Goal: Task Accomplishment & Management: Manage account settings

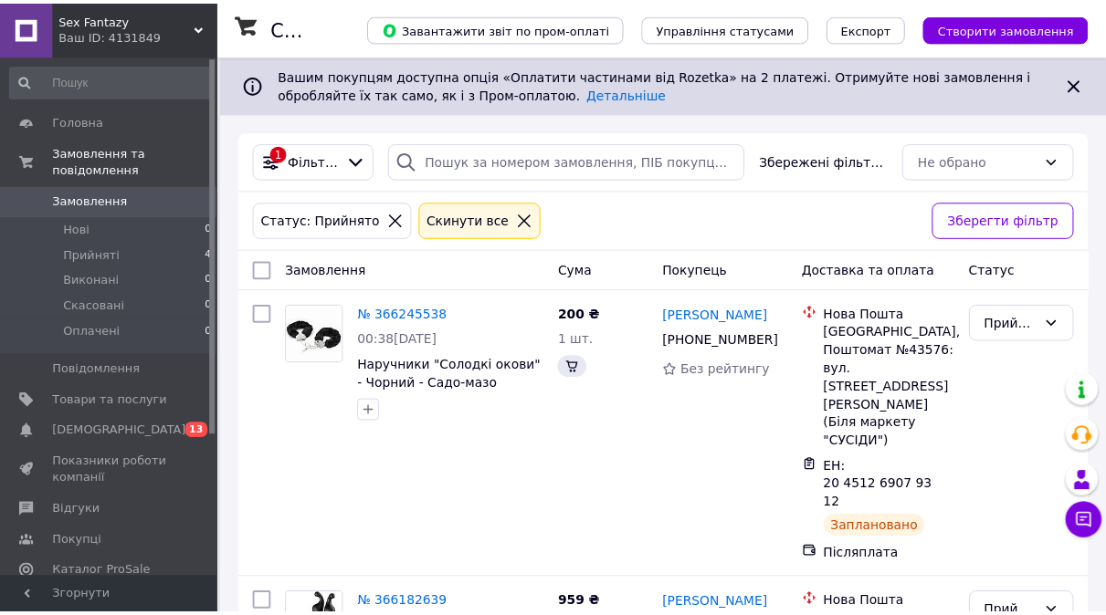
scroll to position [66, 0]
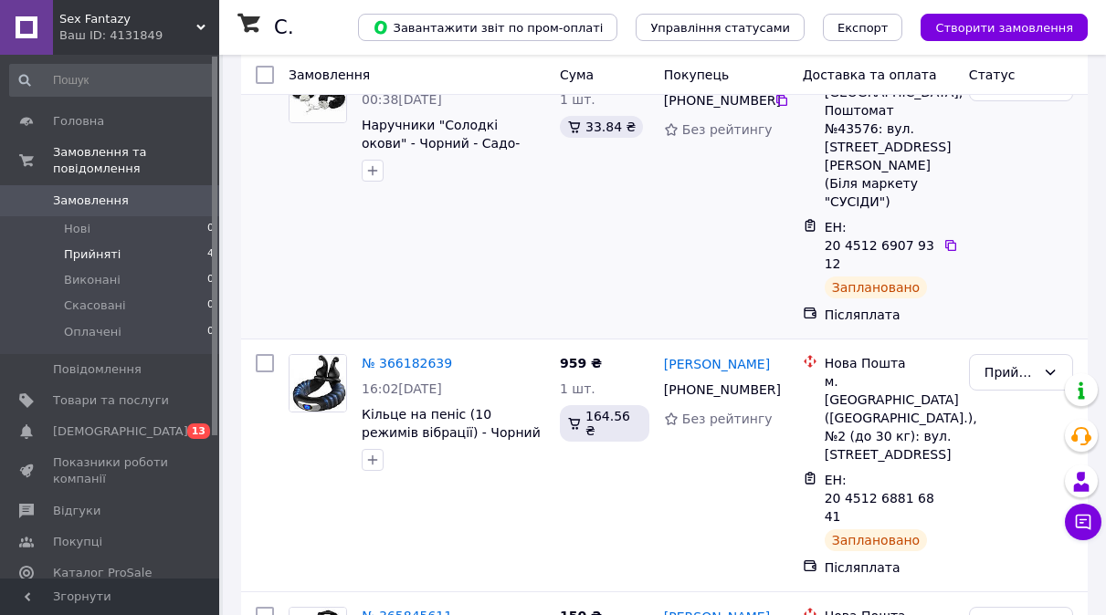
scroll to position [248, 0]
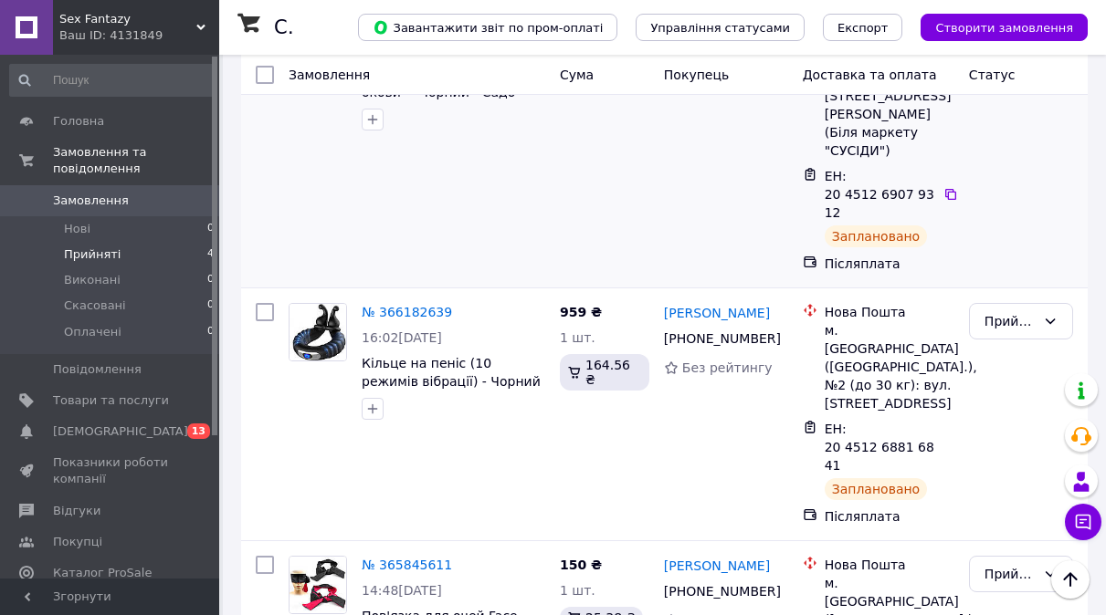
scroll to position [157, 0]
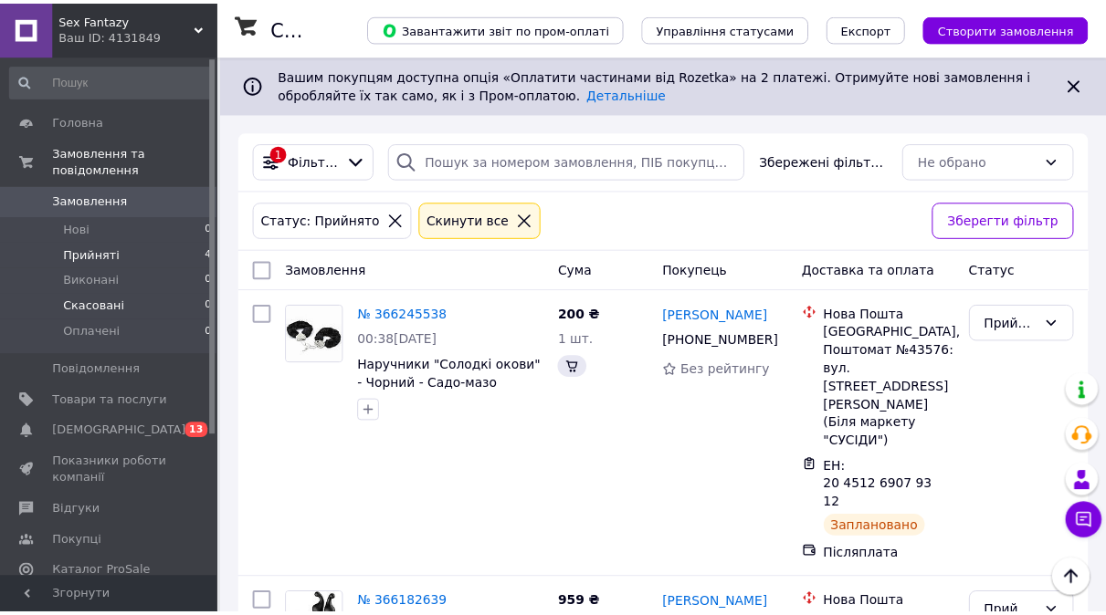
scroll to position [157, 0]
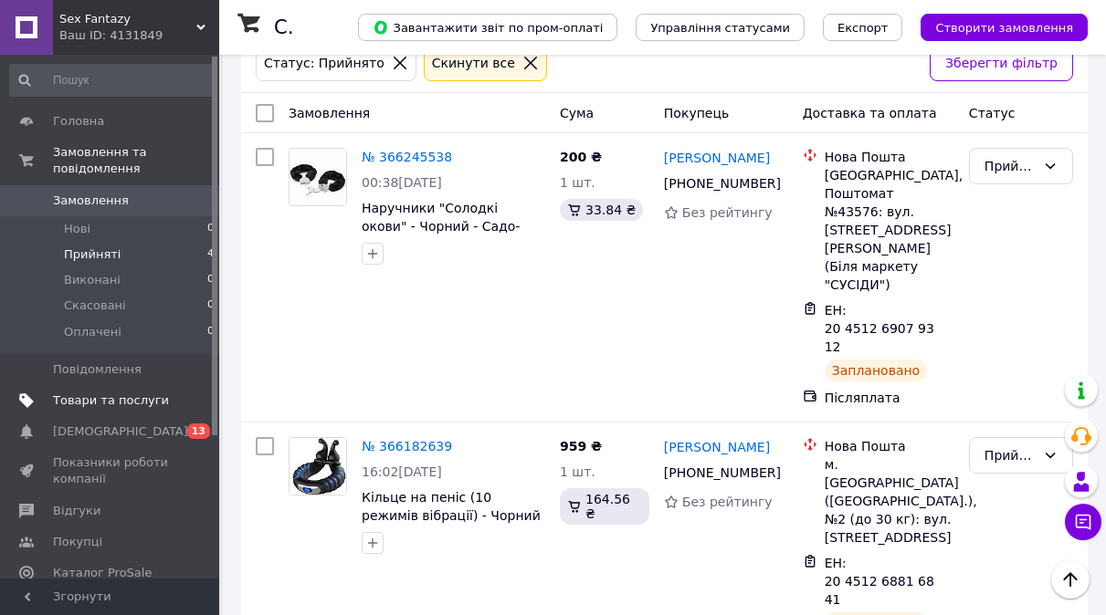
click at [108, 393] on span "Товари та послуги" at bounding box center [111, 401] width 116 height 16
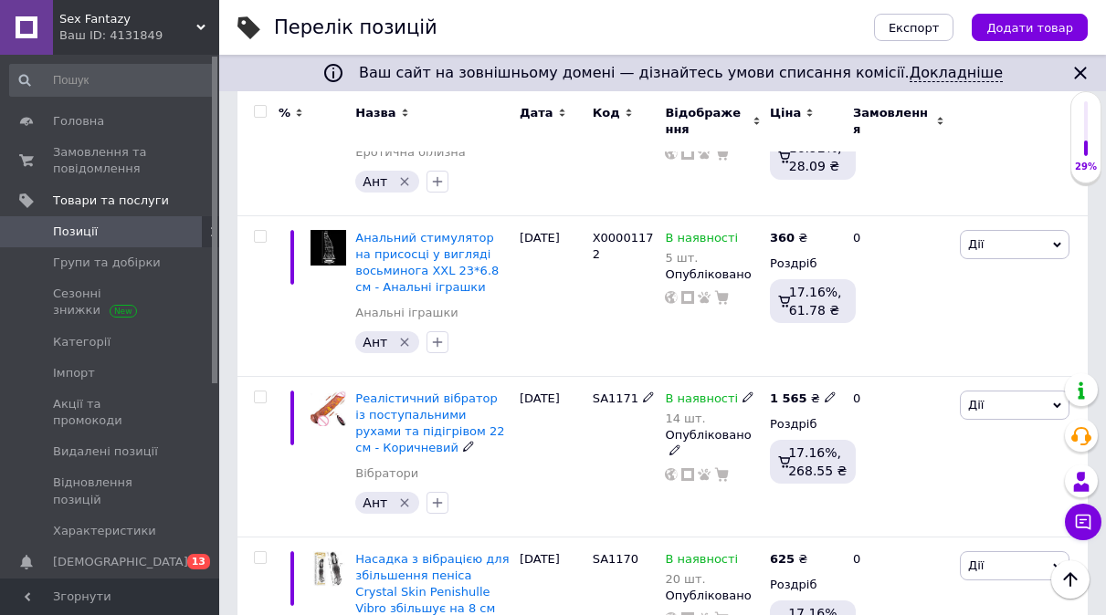
scroll to position [457, 0]
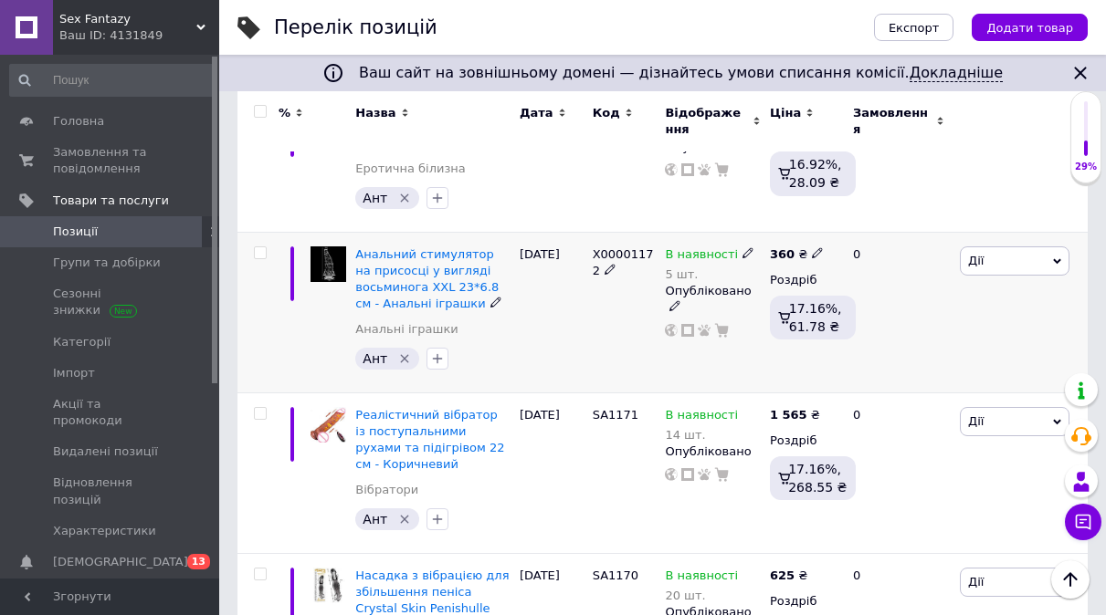
click at [331, 267] on img at bounding box center [328, 265] width 36 height 36
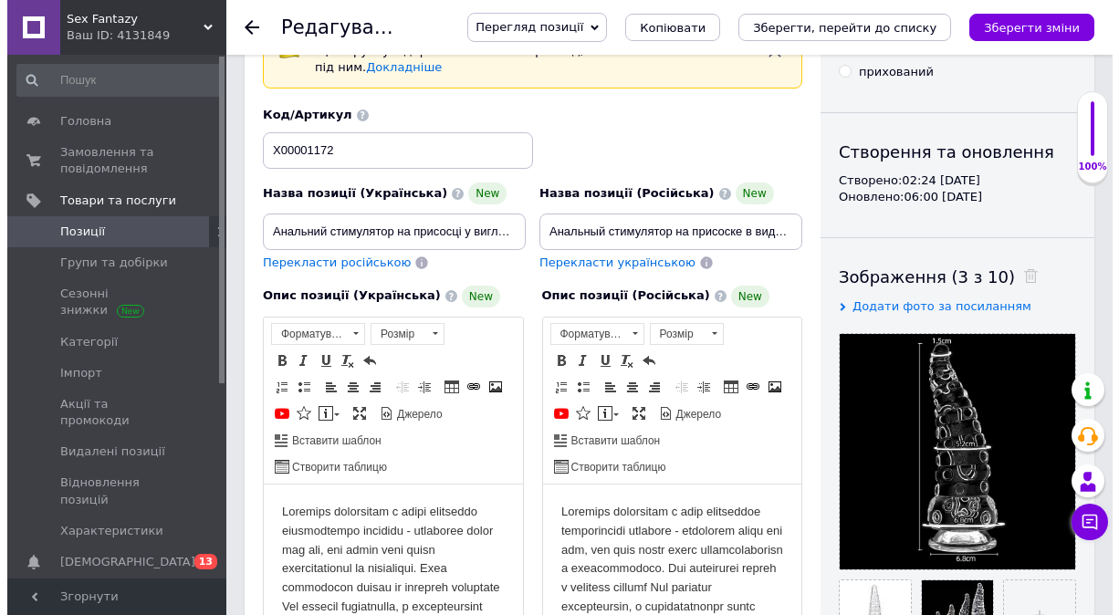
scroll to position [183, 0]
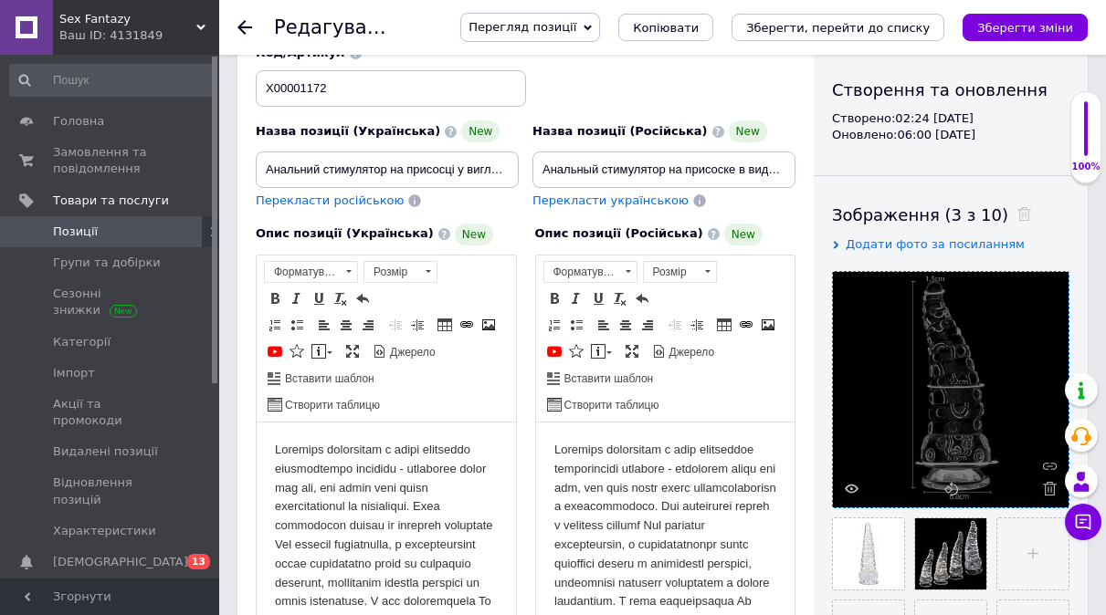
click at [952, 392] on div at bounding box center [951, 390] width 236 height 236
click at [854, 482] on icon at bounding box center [852, 489] width 14 height 14
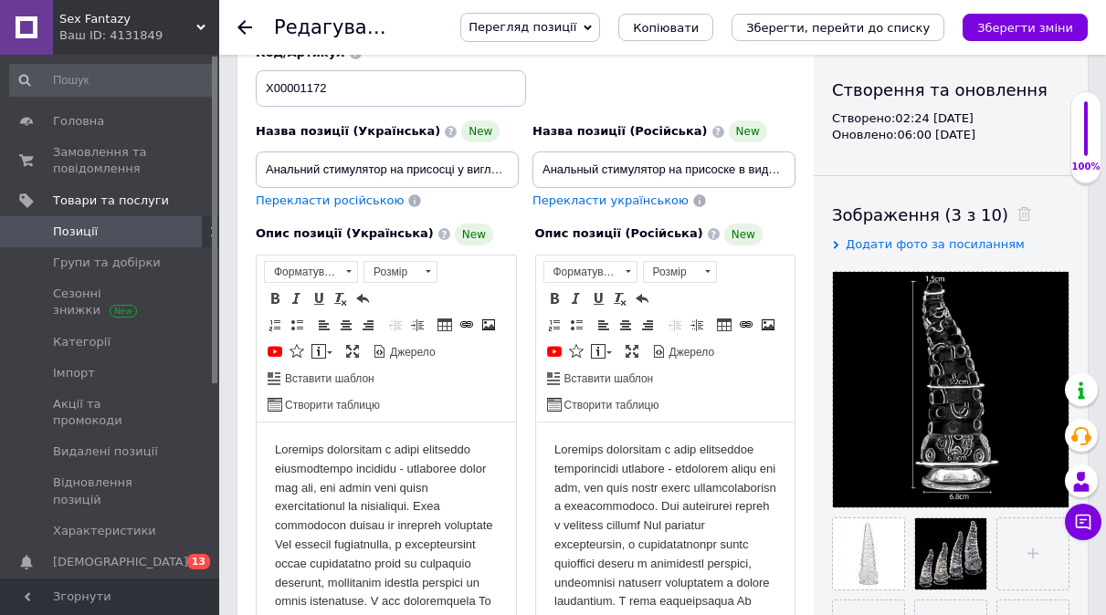
click at [72, 236] on span "Позиції" at bounding box center [75, 232] width 45 height 16
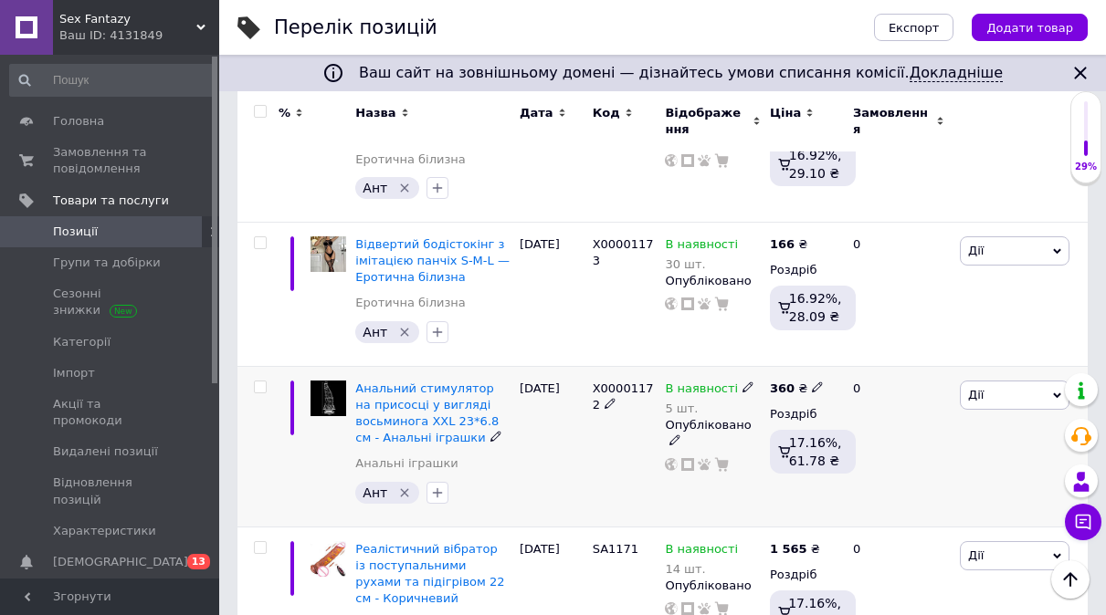
scroll to position [365, 0]
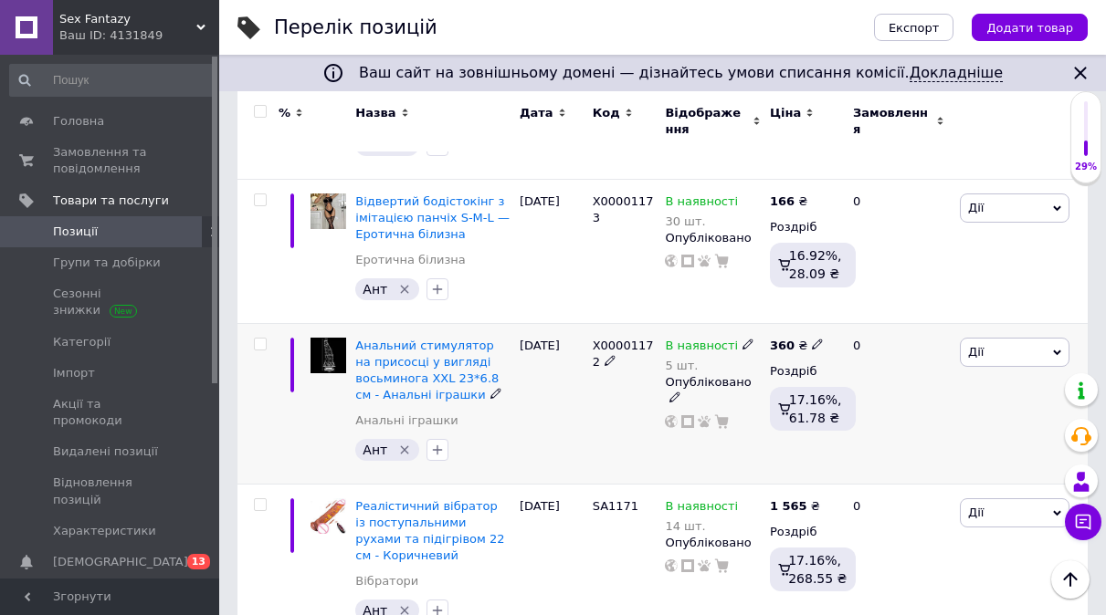
click at [814, 341] on icon at bounding box center [817, 344] width 11 height 11
drag, startPoint x: 879, startPoint y: 319, endPoint x: 833, endPoint y: 331, distance: 48.3
click at [833, 331] on input "360" at bounding box center [902, 324] width 139 height 37
type input "575"
click at [559, 434] on div "[DATE]" at bounding box center [551, 403] width 73 height 161
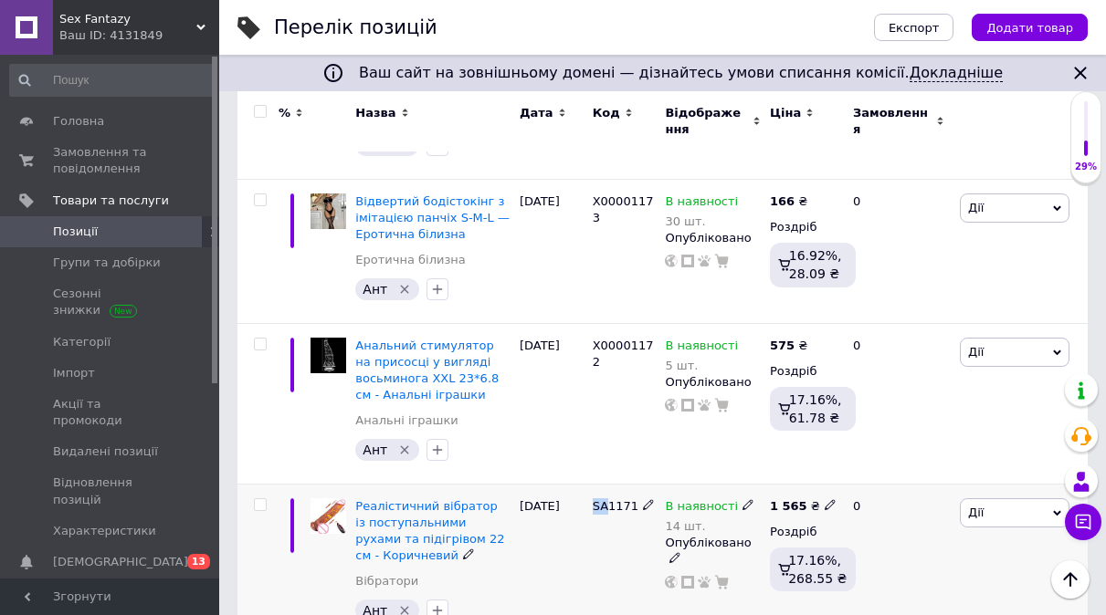
drag, startPoint x: 603, startPoint y: 504, endPoint x: 594, endPoint y: 509, distance: 9.4
click at [594, 509] on span "SA1171" at bounding box center [616, 506] width 46 height 14
copy span "SA"
click at [604, 359] on use at bounding box center [609, 361] width 10 height 10
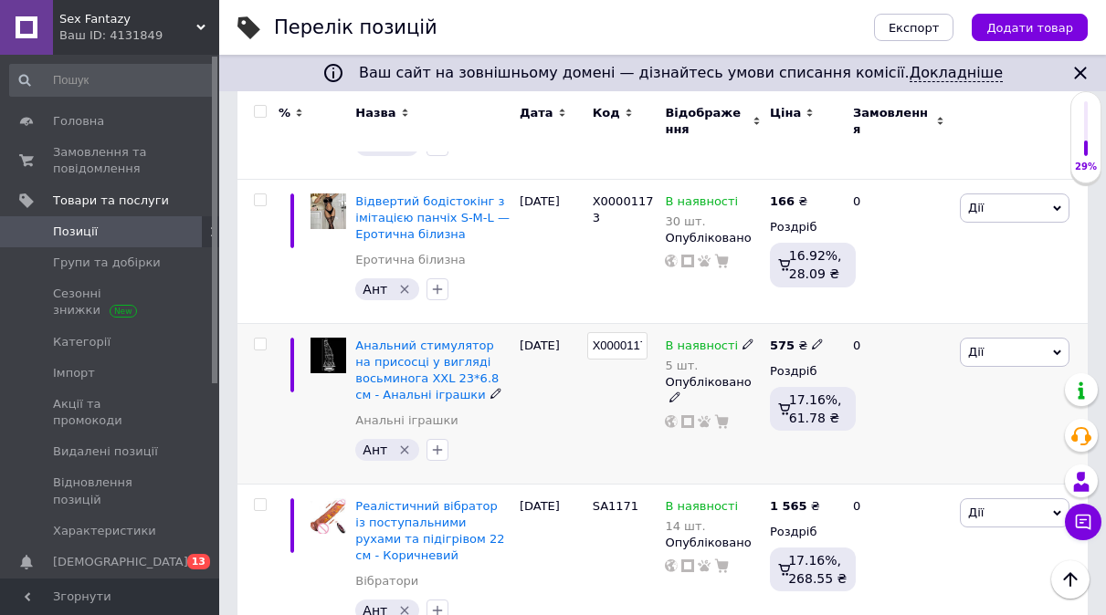
drag, startPoint x: 617, startPoint y: 341, endPoint x: 583, endPoint y: 375, distance: 49.1
click at [583, 375] on div "Анальний стимулятор на присосці у вигляді восьминога XXL 23*6.8 см - Анальні іг…" at bounding box center [662, 403] width 850 height 161
type input "SA1172"
click at [598, 436] on div "SA1172" at bounding box center [624, 403] width 73 height 161
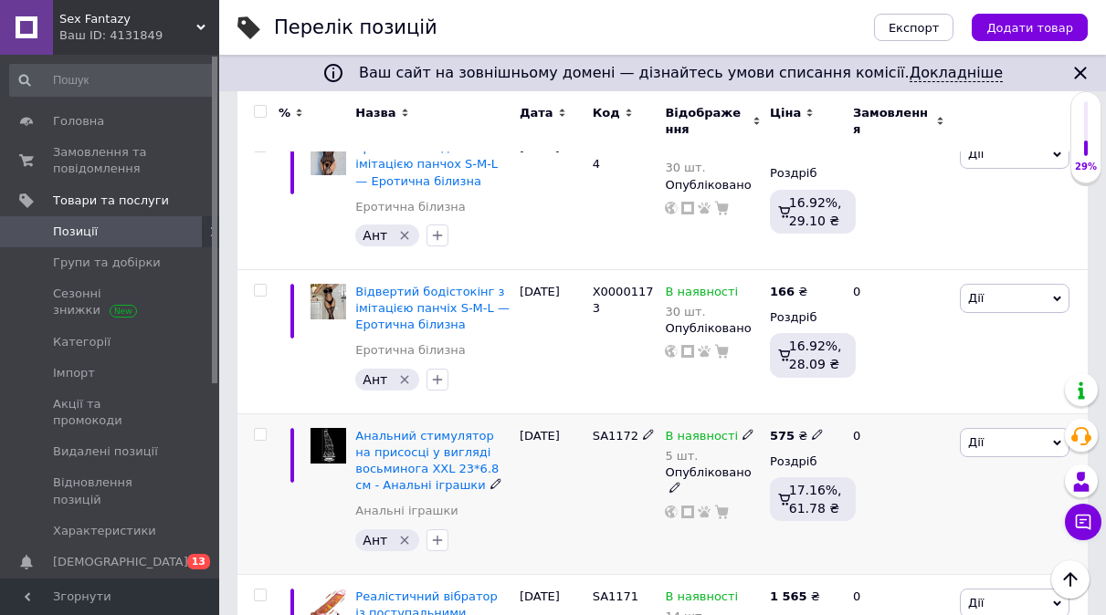
scroll to position [274, 0]
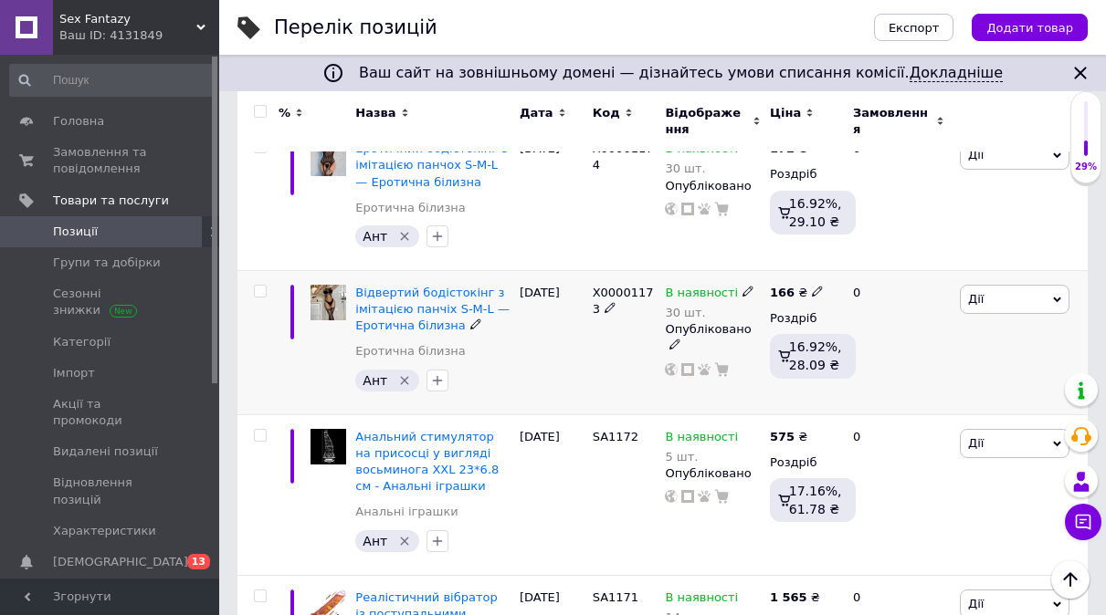
click at [321, 301] on img at bounding box center [328, 303] width 36 height 36
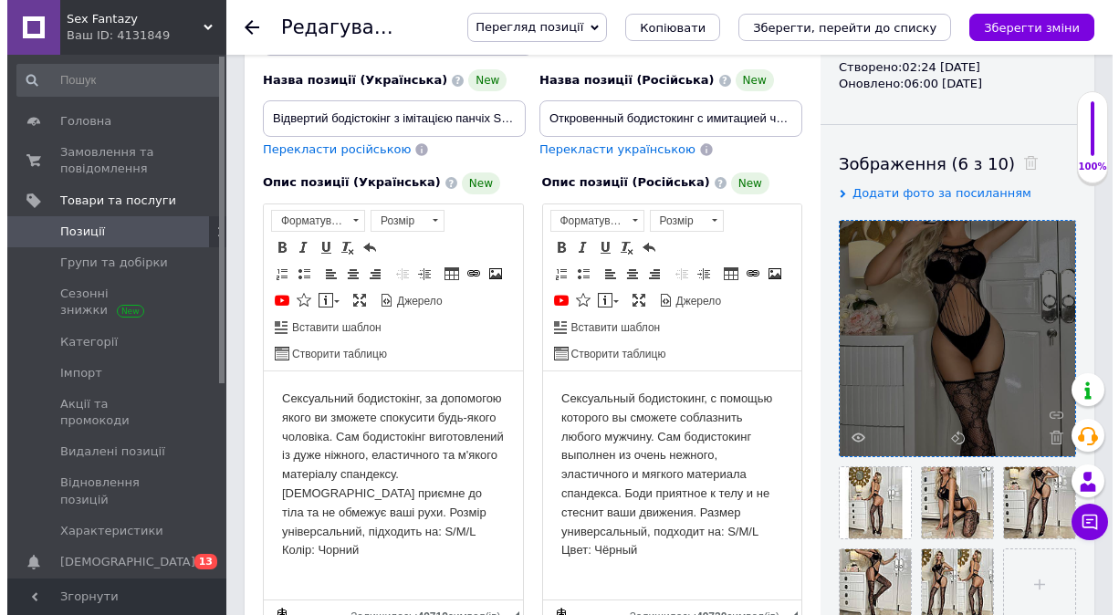
scroll to position [274, 0]
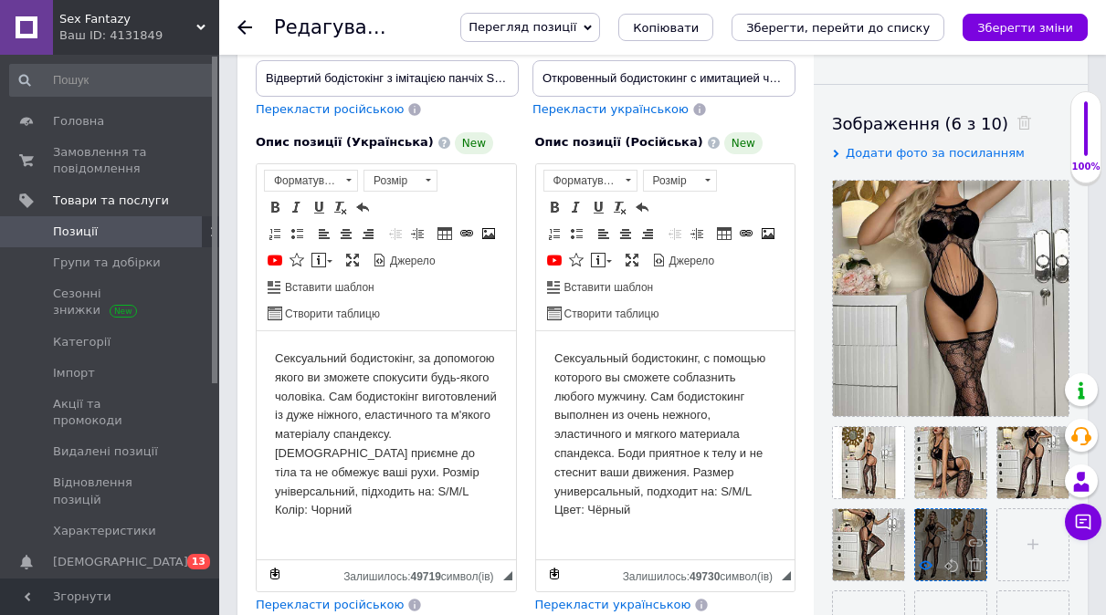
click at [926, 560] on icon at bounding box center [926, 566] width 14 height 14
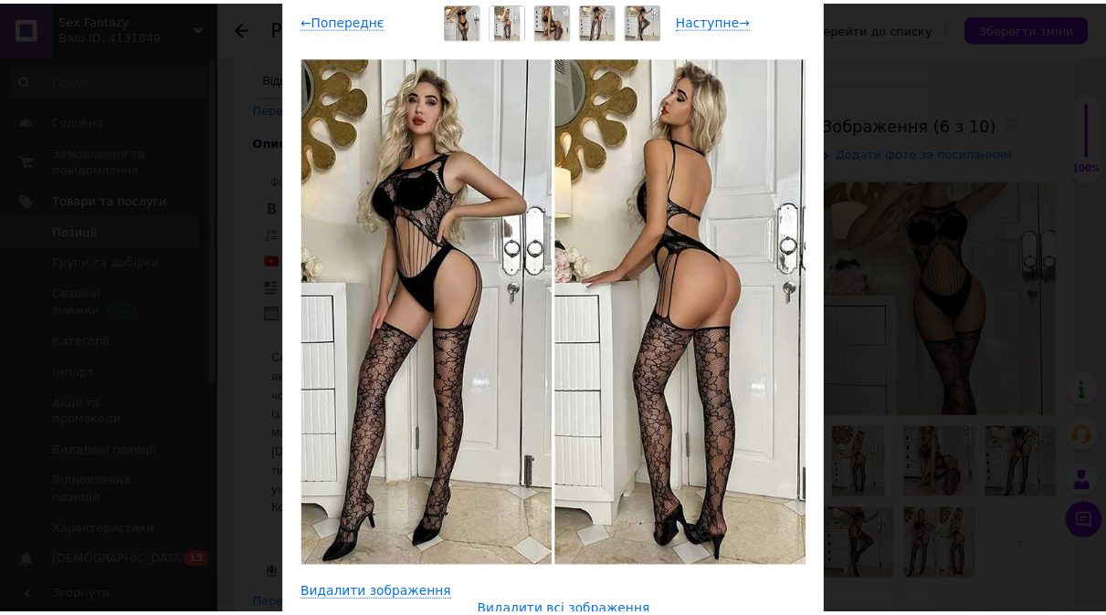
scroll to position [183, 0]
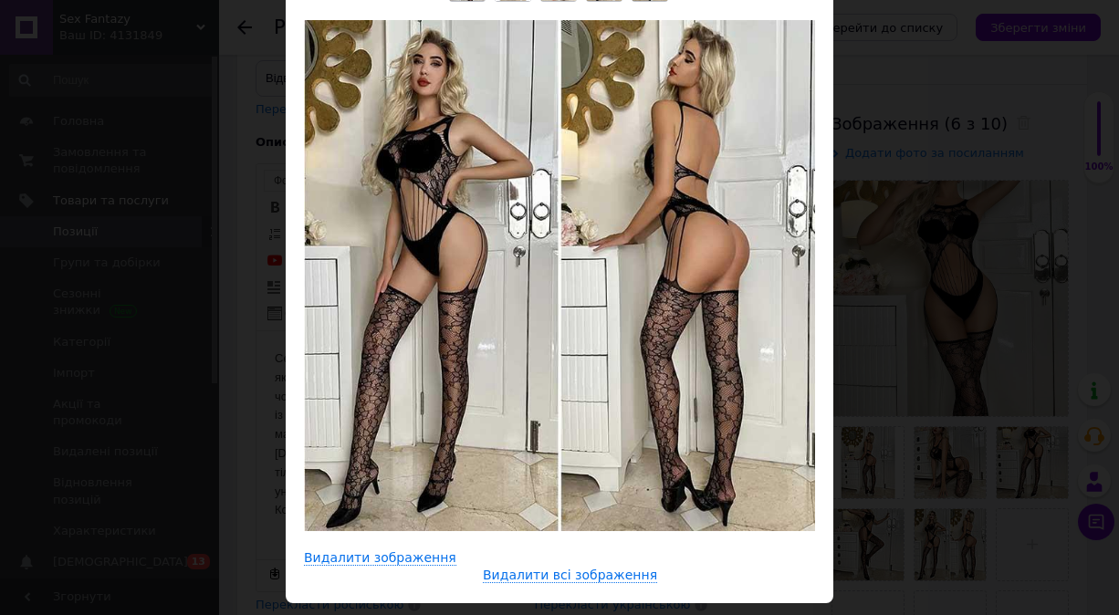
click at [877, 549] on div "× Перегляд зображення ← Попереднє Наступне → Видалити зображення Видалити всі з…" at bounding box center [559, 307] width 1119 height 615
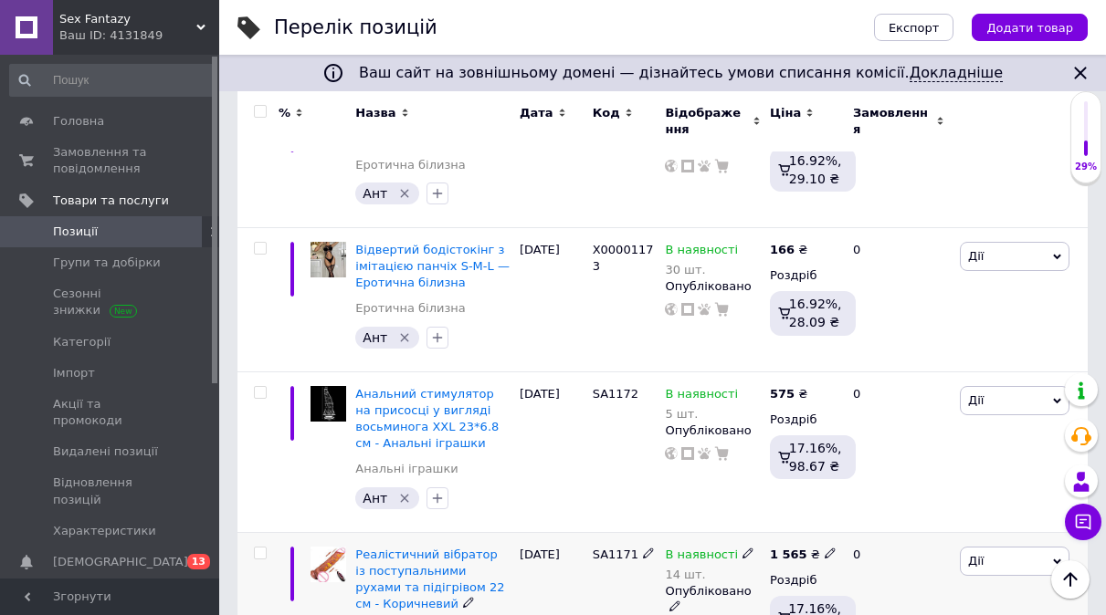
scroll to position [274, 0]
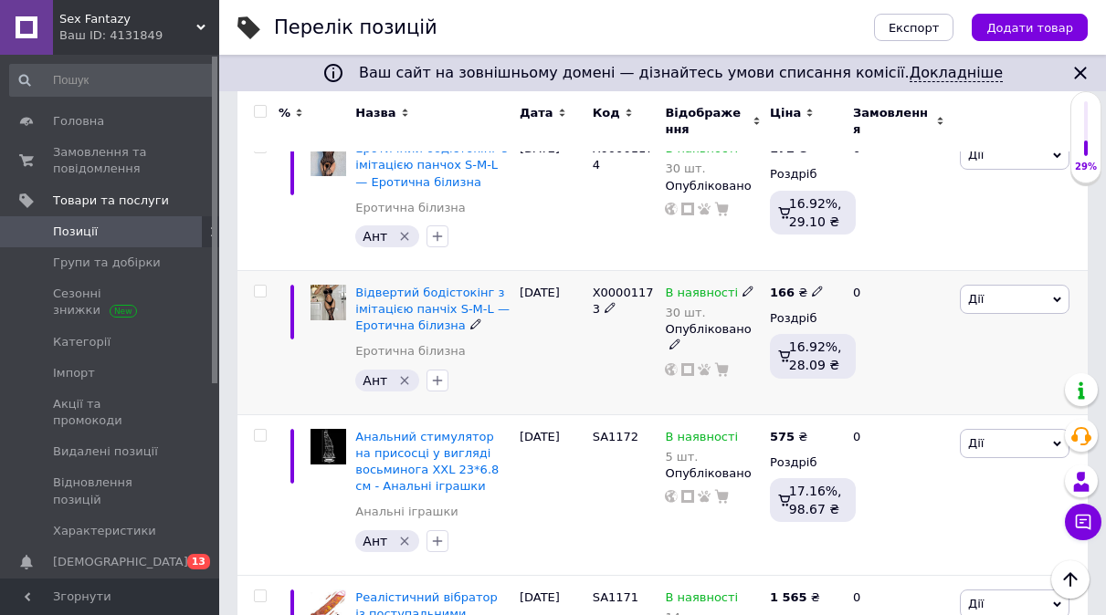
click at [813, 293] on icon at bounding box center [817, 291] width 11 height 11
type input "1"
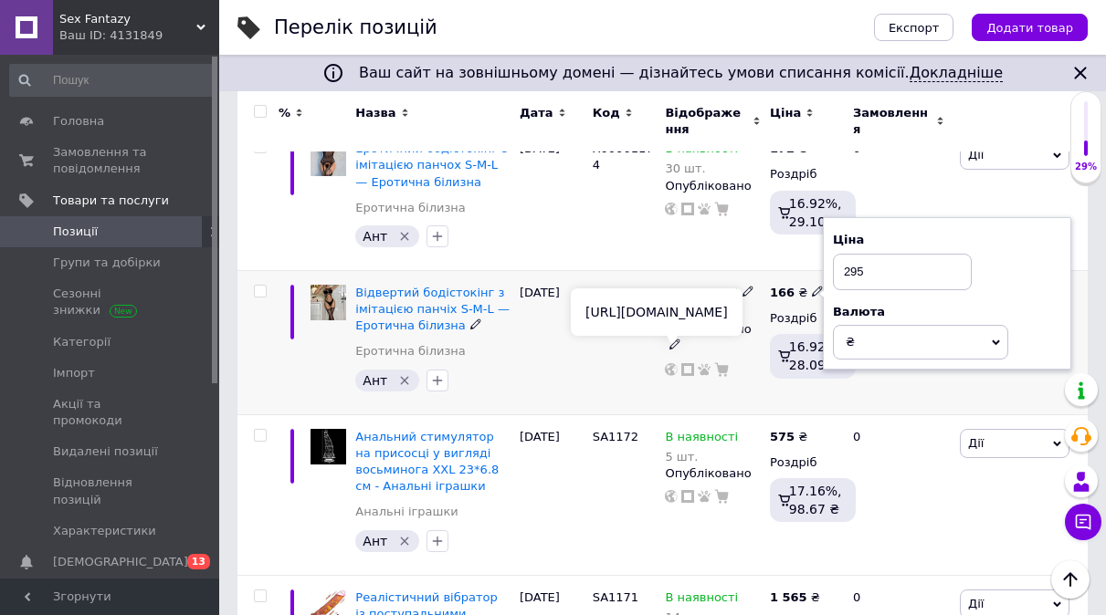
type input "295"
click at [611, 364] on div "X00001173" at bounding box center [624, 342] width 73 height 144
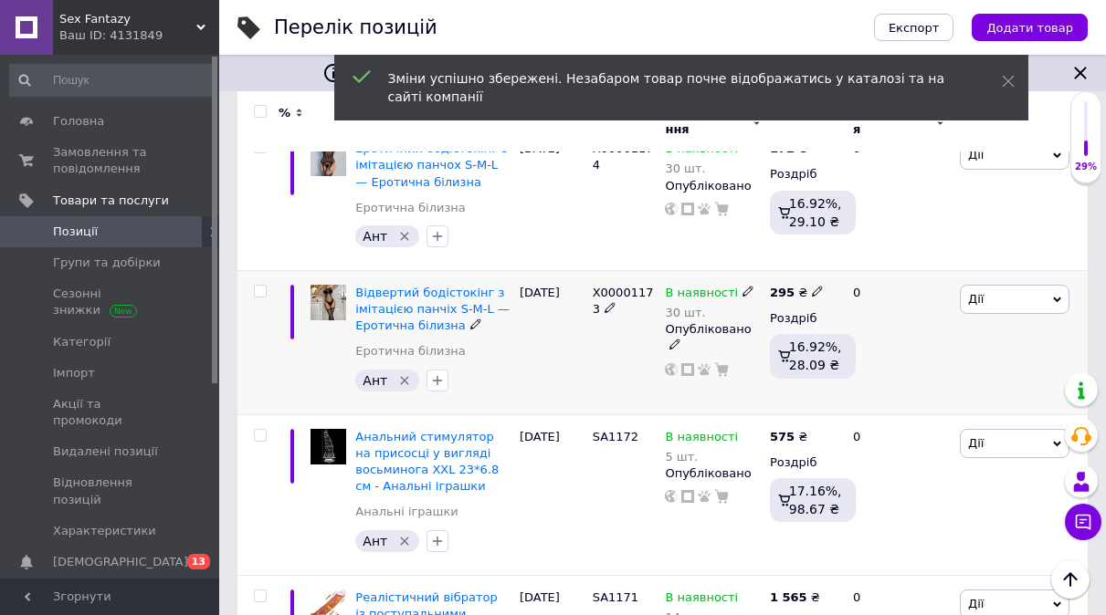
click at [604, 309] on icon at bounding box center [609, 307] width 11 height 11
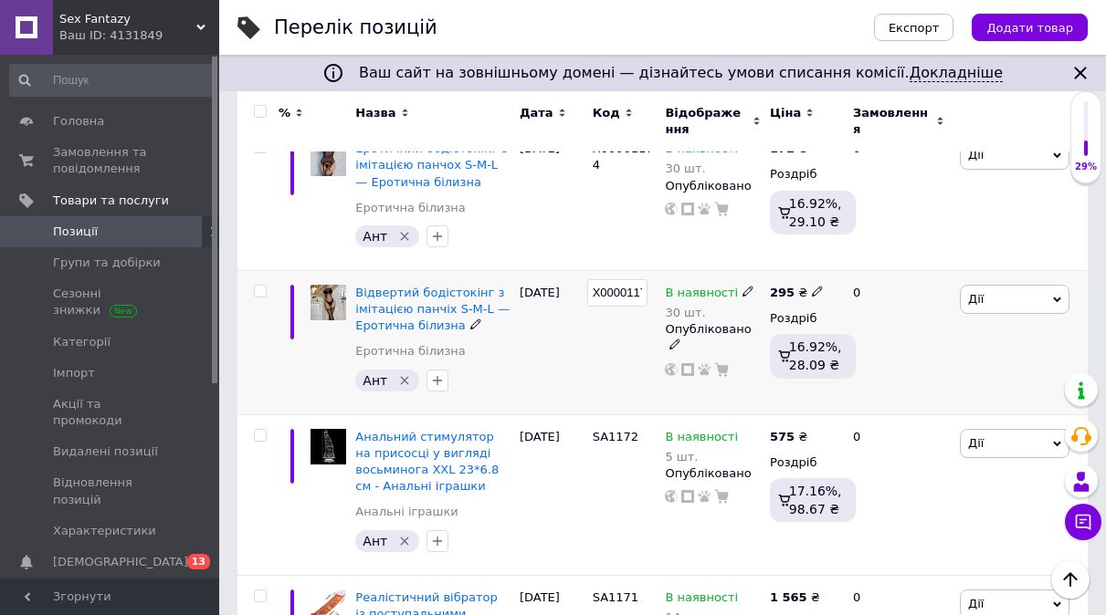
drag, startPoint x: 614, startPoint y: 292, endPoint x: 551, endPoint y: 314, distance: 66.7
click at [551, 314] on div "Відвертий бодістокінг з імітацією панчіх S-M-L — Еротична білизна Еротична біли…" at bounding box center [662, 342] width 850 height 144
type input "SA1173"
click at [561, 233] on div "[DATE]" at bounding box center [551, 199] width 73 height 144
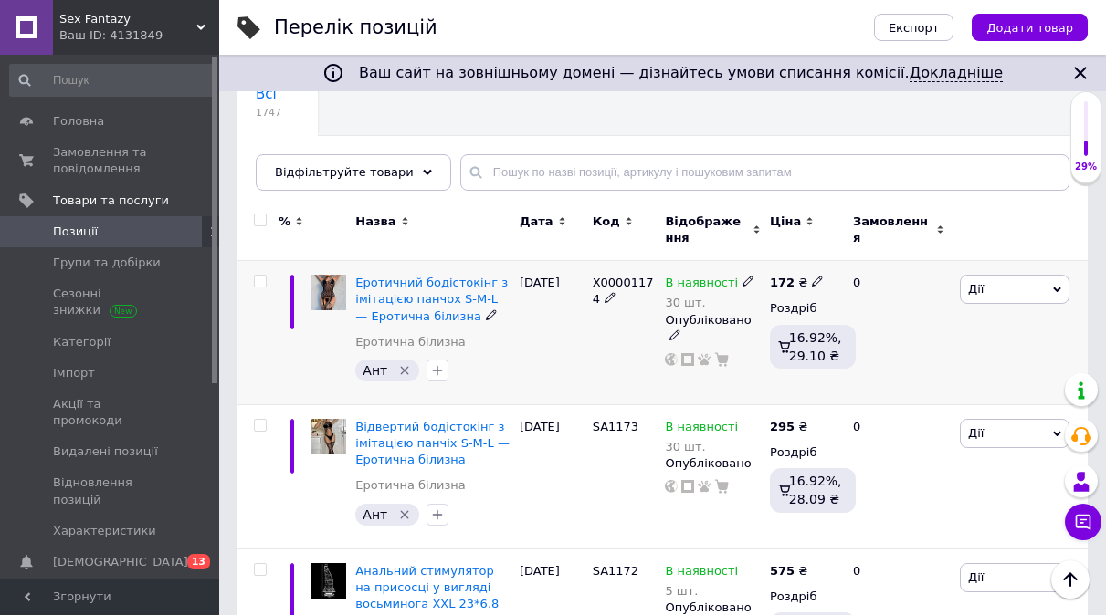
scroll to position [183, 0]
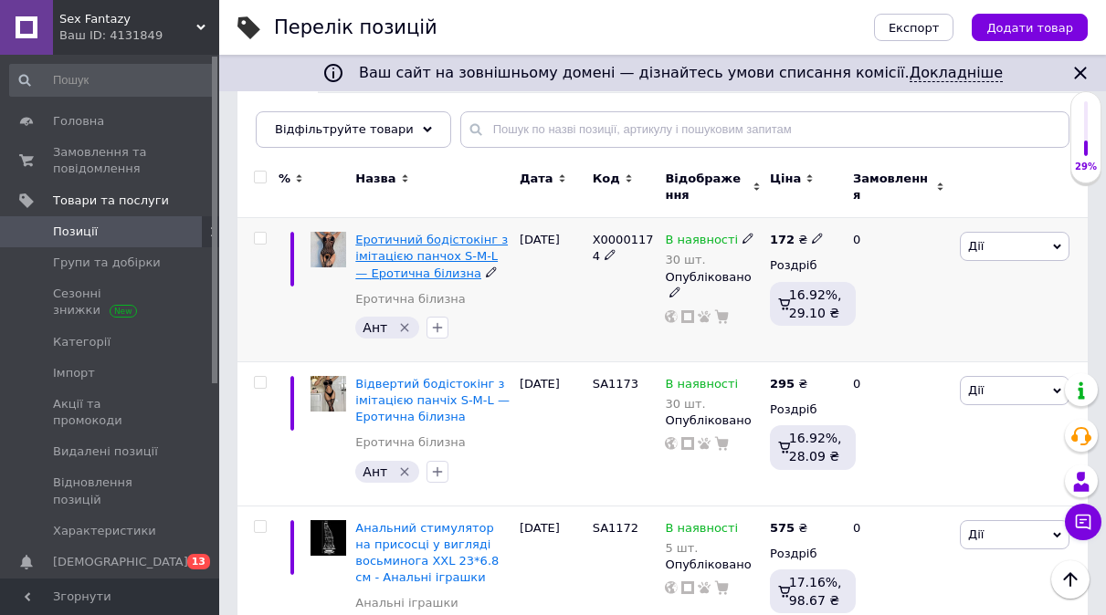
click at [375, 257] on span "Еротичний бодістокінг з імітацією панчох S-M-L — Еротична білизна" at bounding box center [431, 256] width 152 height 47
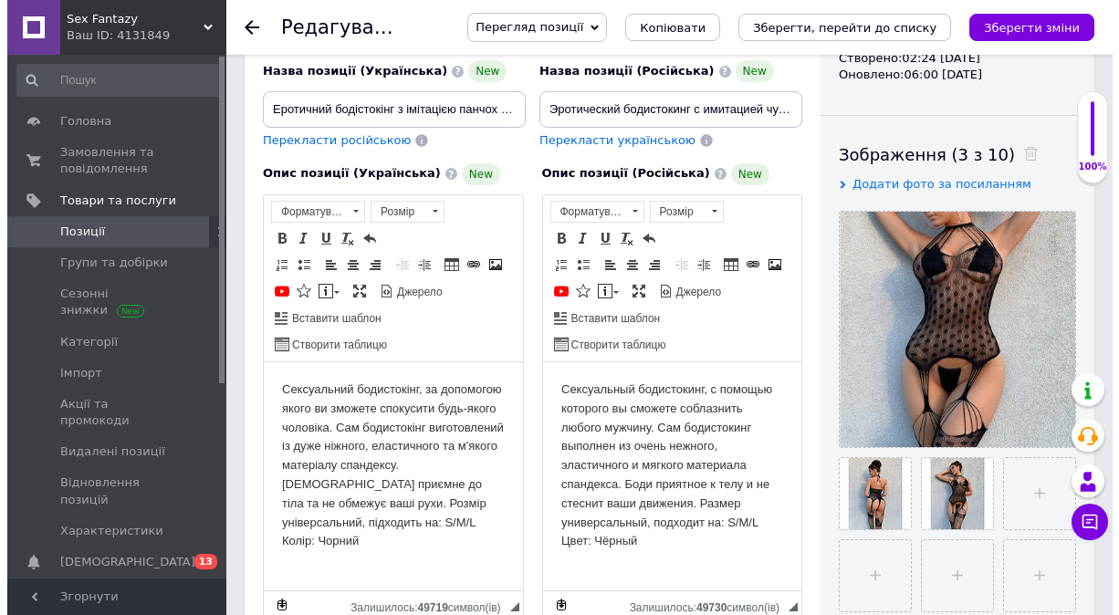
scroll to position [274, 0]
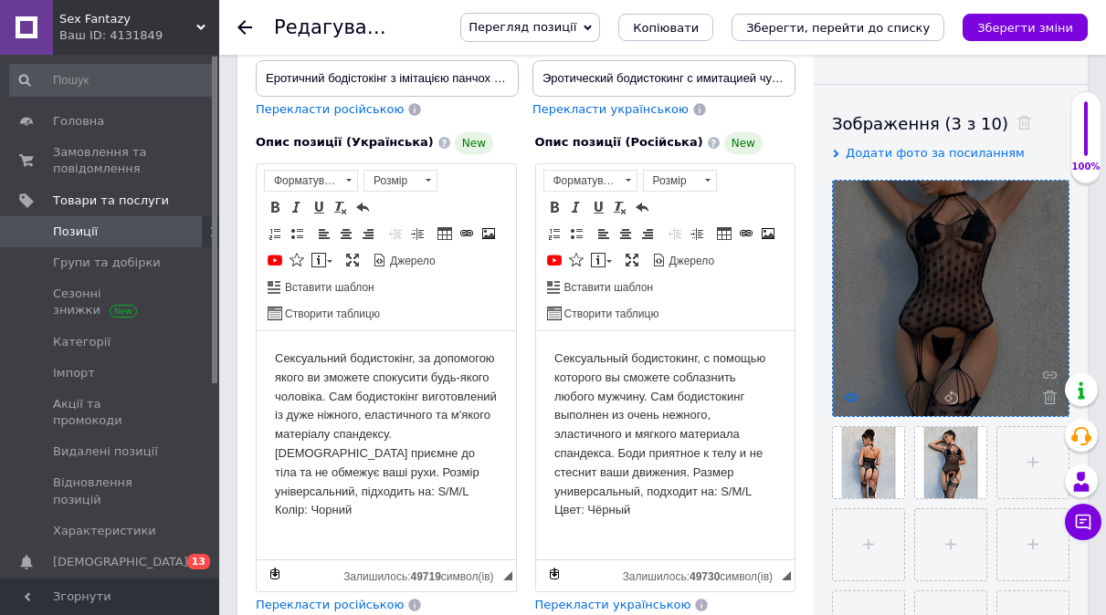
click at [850, 393] on icon at bounding box center [852, 398] width 14 height 14
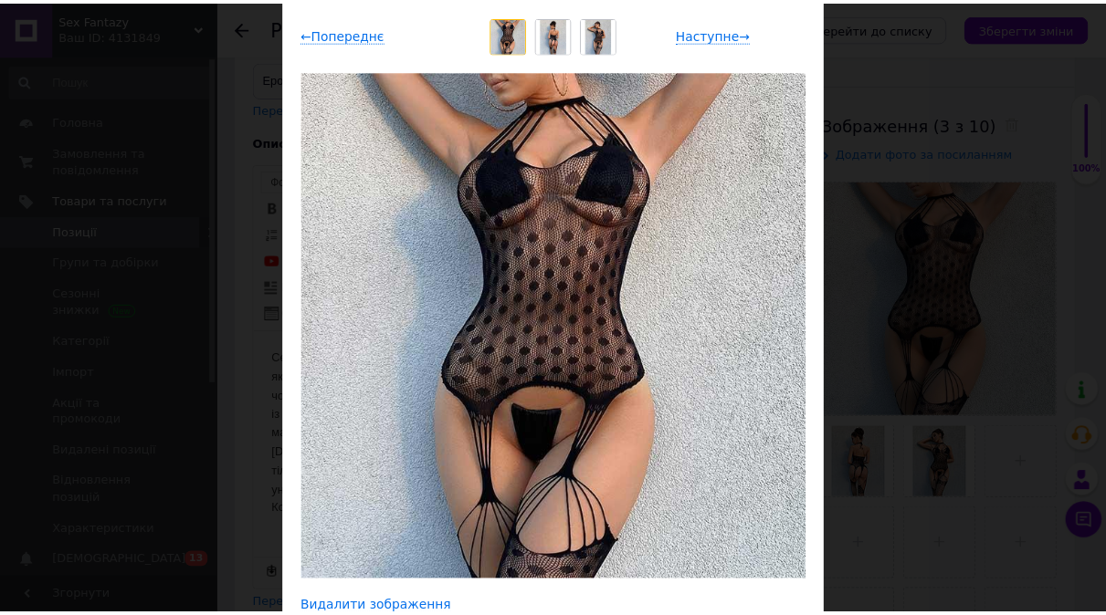
scroll to position [183, 0]
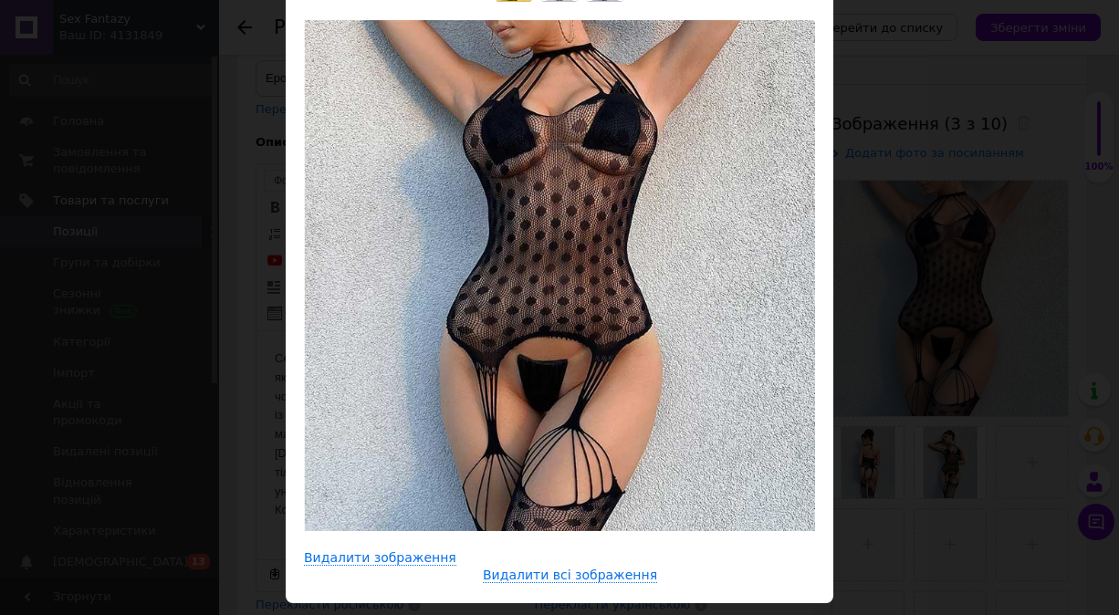
click at [866, 457] on div "× Перегляд зображення ← Попереднє Наступне → Видалити зображення Видалити всі з…" at bounding box center [559, 307] width 1119 height 615
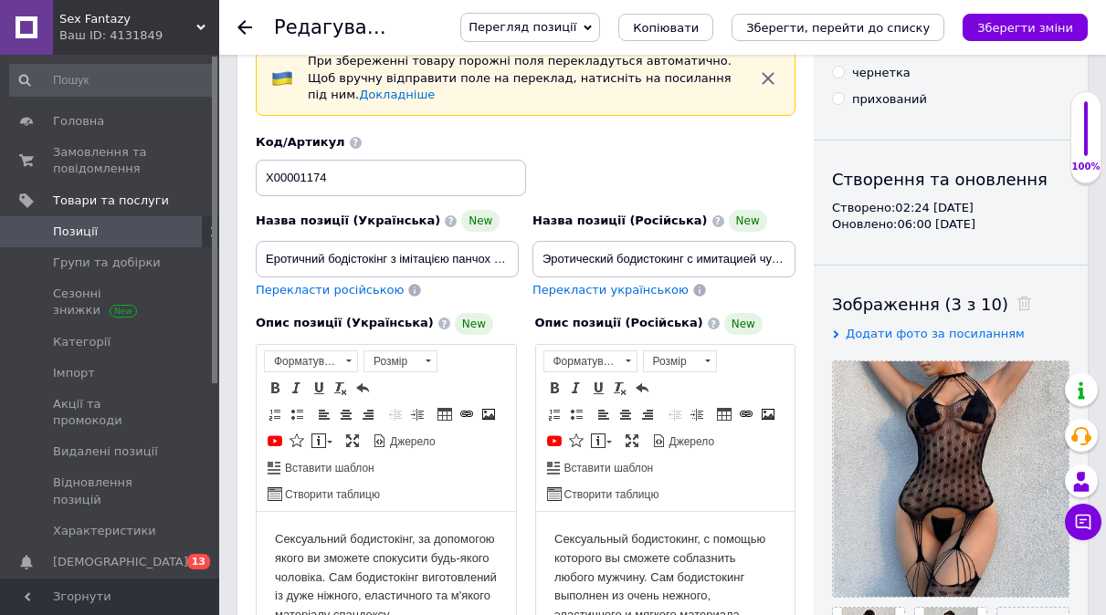
scroll to position [91, 0]
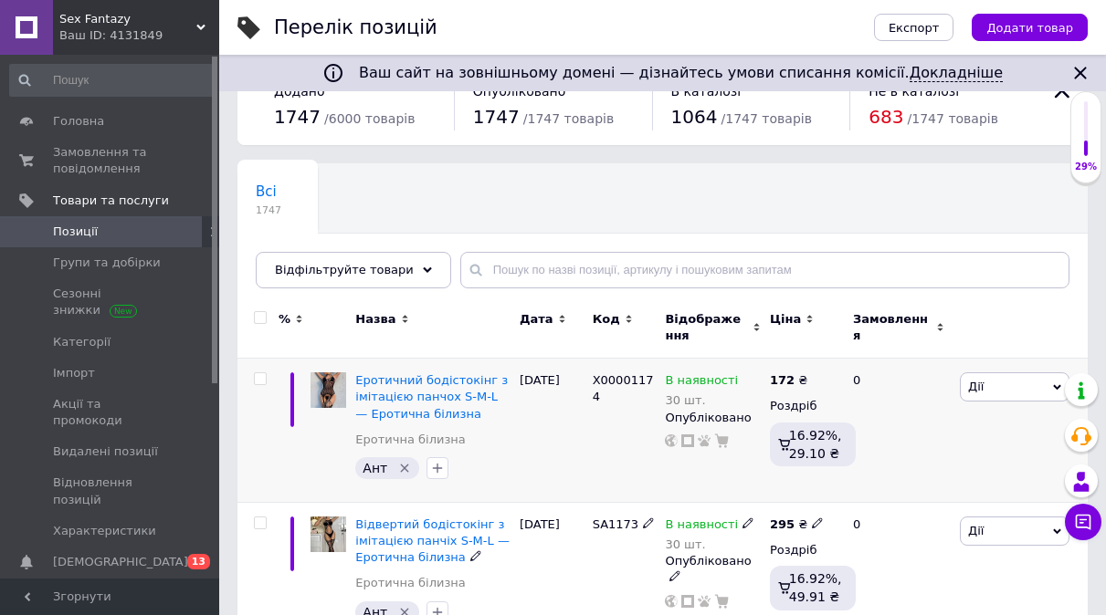
scroll to position [91, 0]
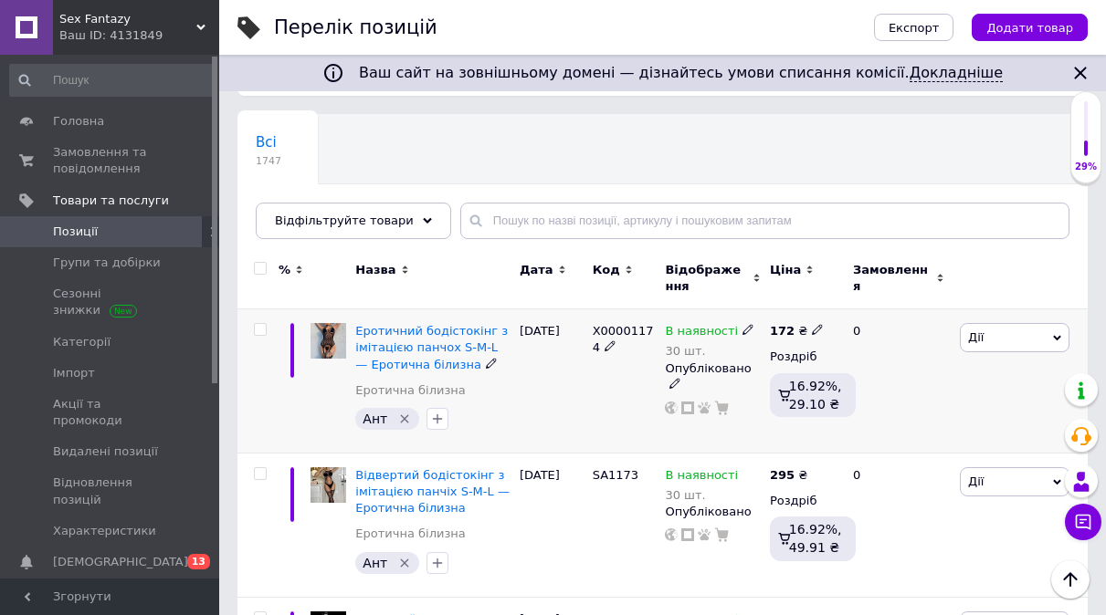
click at [812, 330] on use at bounding box center [817, 330] width 10 height 10
drag, startPoint x: 865, startPoint y: 315, endPoint x: 839, endPoint y: 313, distance: 25.6
click at [839, 313] on input "172" at bounding box center [902, 310] width 139 height 37
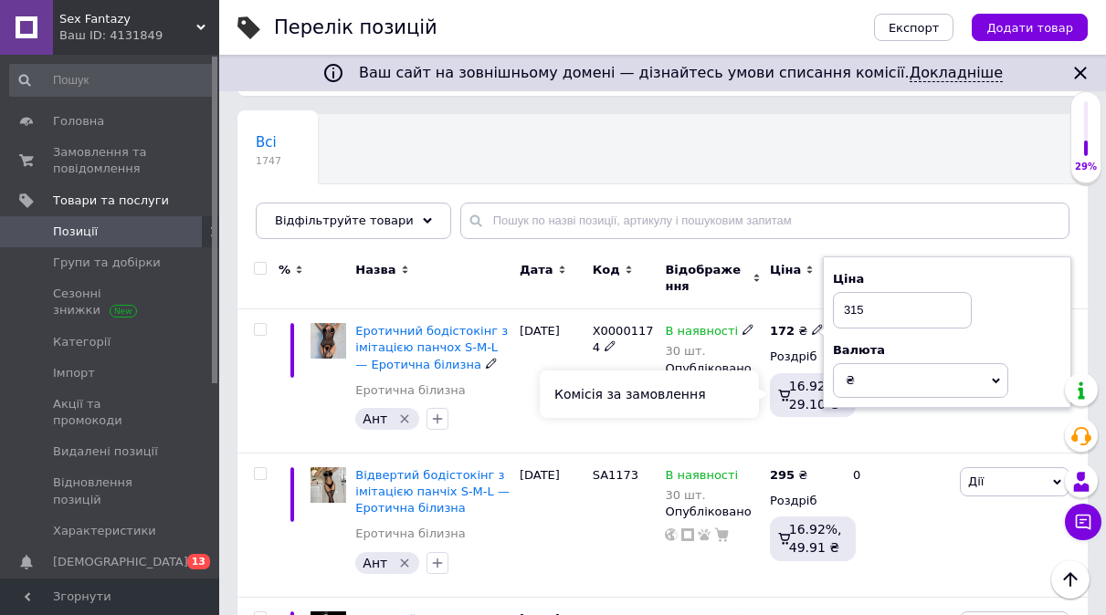
type input "315"
click at [607, 399] on div "Комісія за замовлення" at bounding box center [649, 394] width 219 height 47
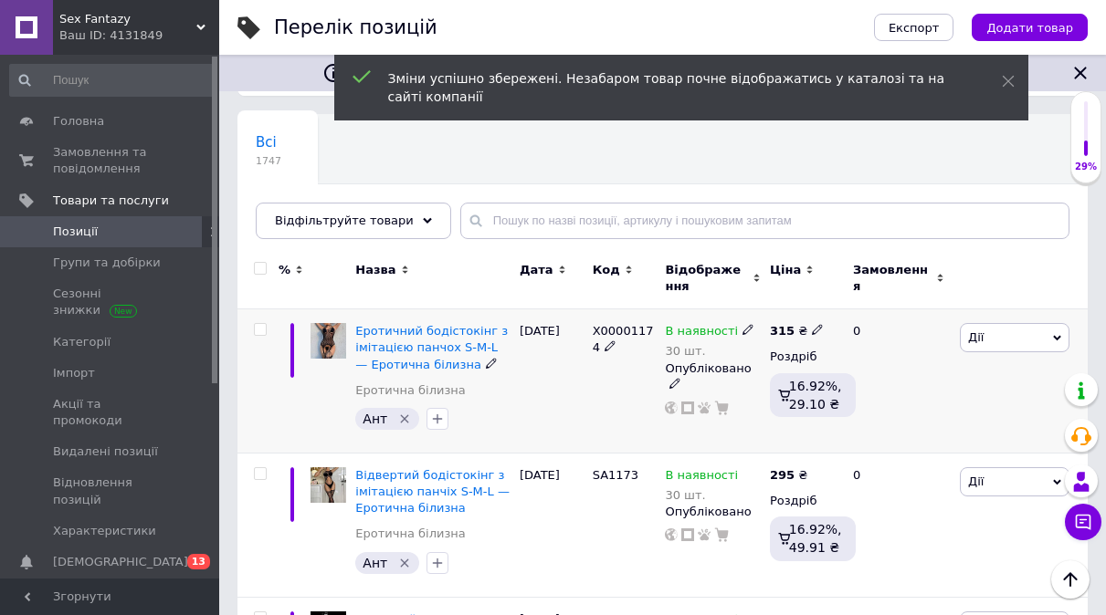
click at [605, 352] on icon at bounding box center [609, 346] width 11 height 11
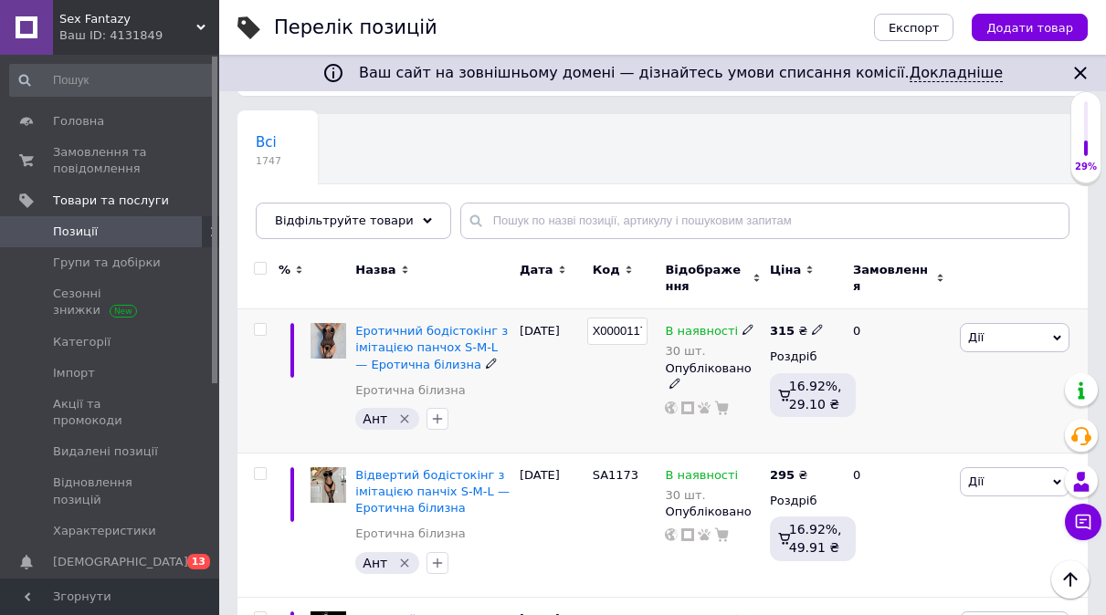
drag, startPoint x: 615, startPoint y: 328, endPoint x: 564, endPoint y: 352, distance: 56.4
click at [564, 352] on div "Еротичний бодістокінг з імітацією панчох S-M-L — Еротична білизна Еротична біли…" at bounding box center [662, 382] width 850 height 144
type input "SA1174"
click at [616, 404] on div "SA1174" at bounding box center [624, 382] width 73 height 144
